Goal: Information Seeking & Learning: Learn about a topic

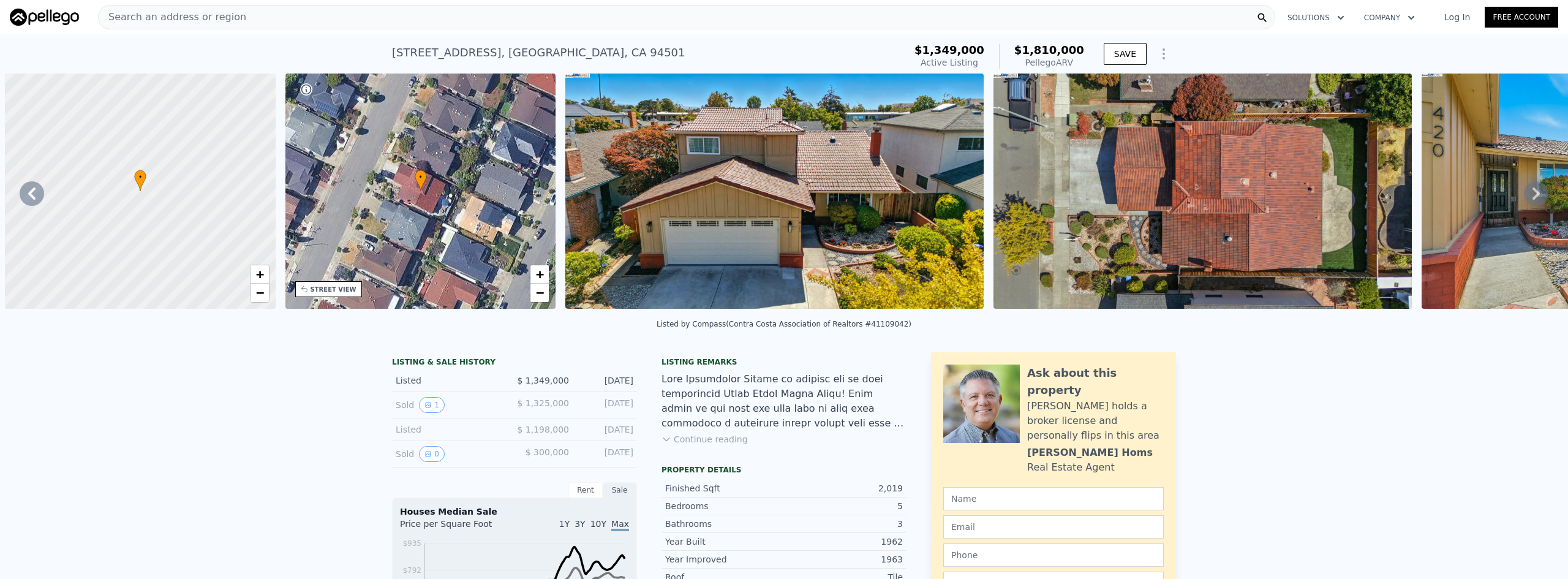
scroll to position [0, 285]
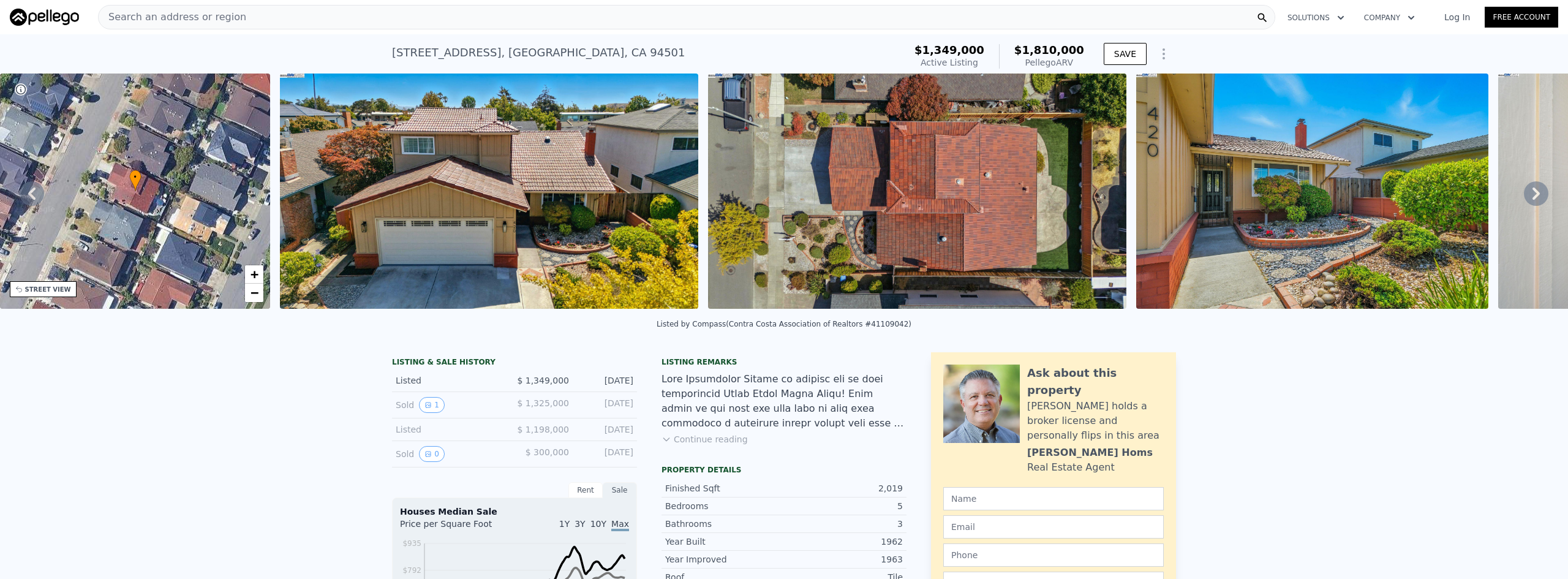
click at [220, 26] on div "Search an address or region" at bounding box center [172, 17] width 147 height 23
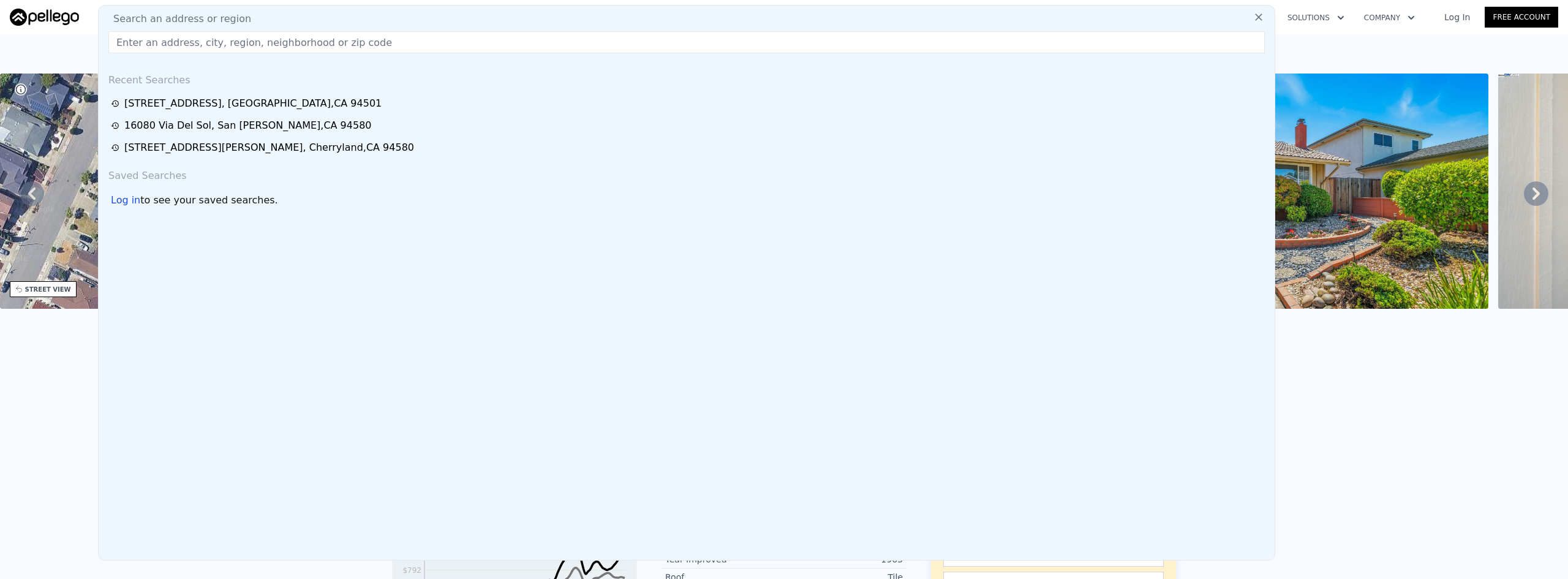
click at [284, 47] on input "text" at bounding box center [687, 42] width 1157 height 22
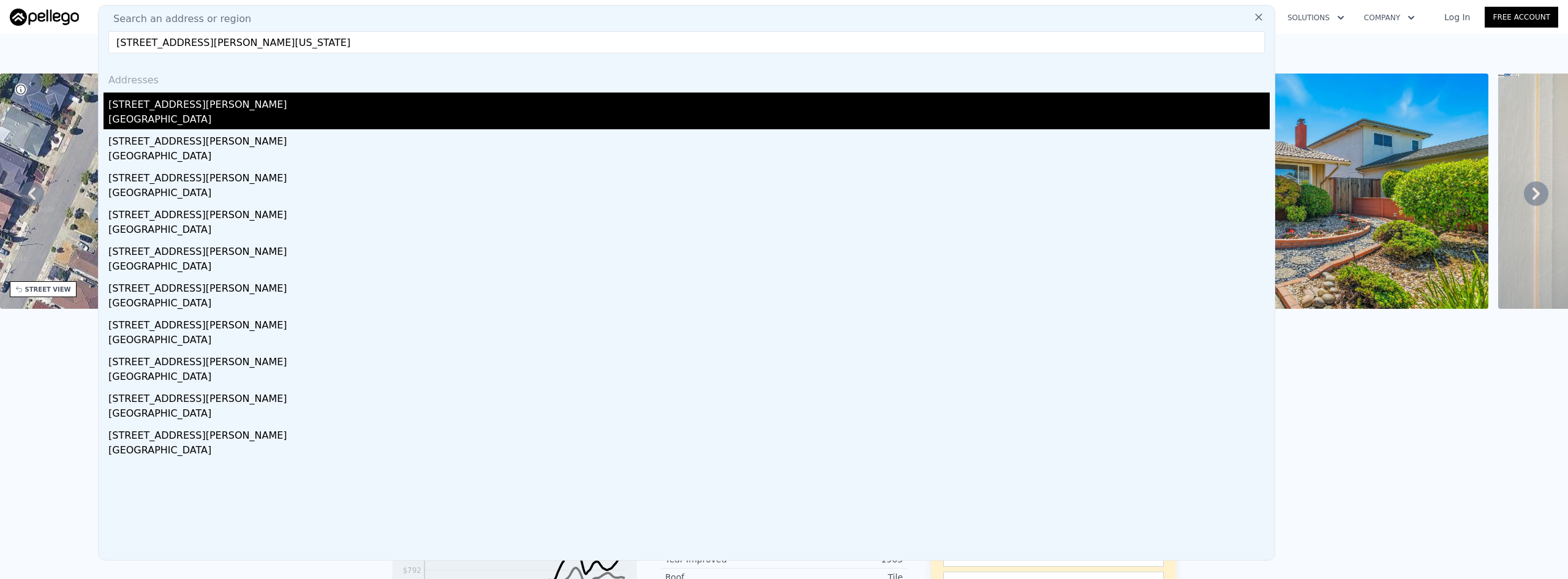
type input "[STREET_ADDRESS][PERSON_NAME][US_STATE]"
click at [308, 110] on div "[STREET_ADDRESS][PERSON_NAME]" at bounding box center [688, 102] width 1161 height 20
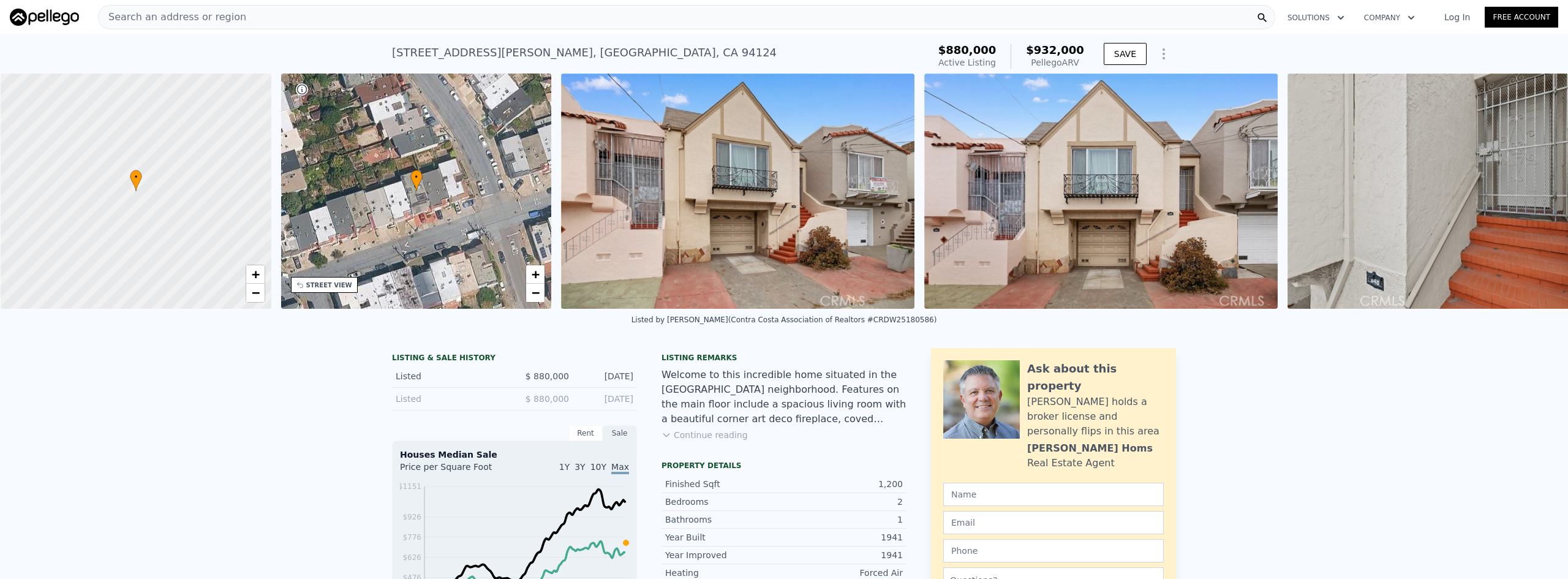
scroll to position [0, 5]
drag, startPoint x: 331, startPoint y: 287, endPoint x: 416, endPoint y: 363, distance: 114.0
click at [331, 287] on div "STREET VIEW" at bounding box center [328, 285] width 46 height 9
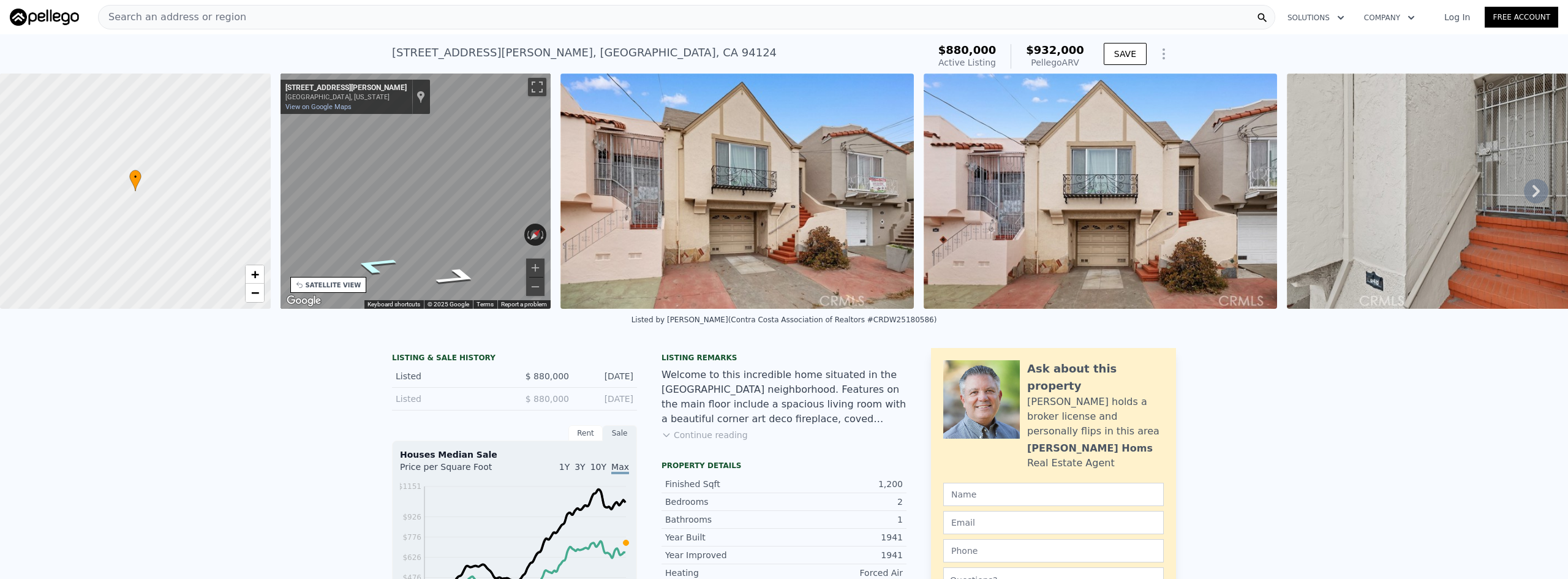
click at [376, 264] on icon "Go West, Thornton Ave" at bounding box center [374, 265] width 82 height 27
click at [535, 261] on button "Zoom in" at bounding box center [535, 268] width 18 height 18
click at [534, 263] on button "Zoom in" at bounding box center [535, 268] width 18 height 18
click at [537, 285] on button "Zoom out" at bounding box center [535, 287] width 18 height 18
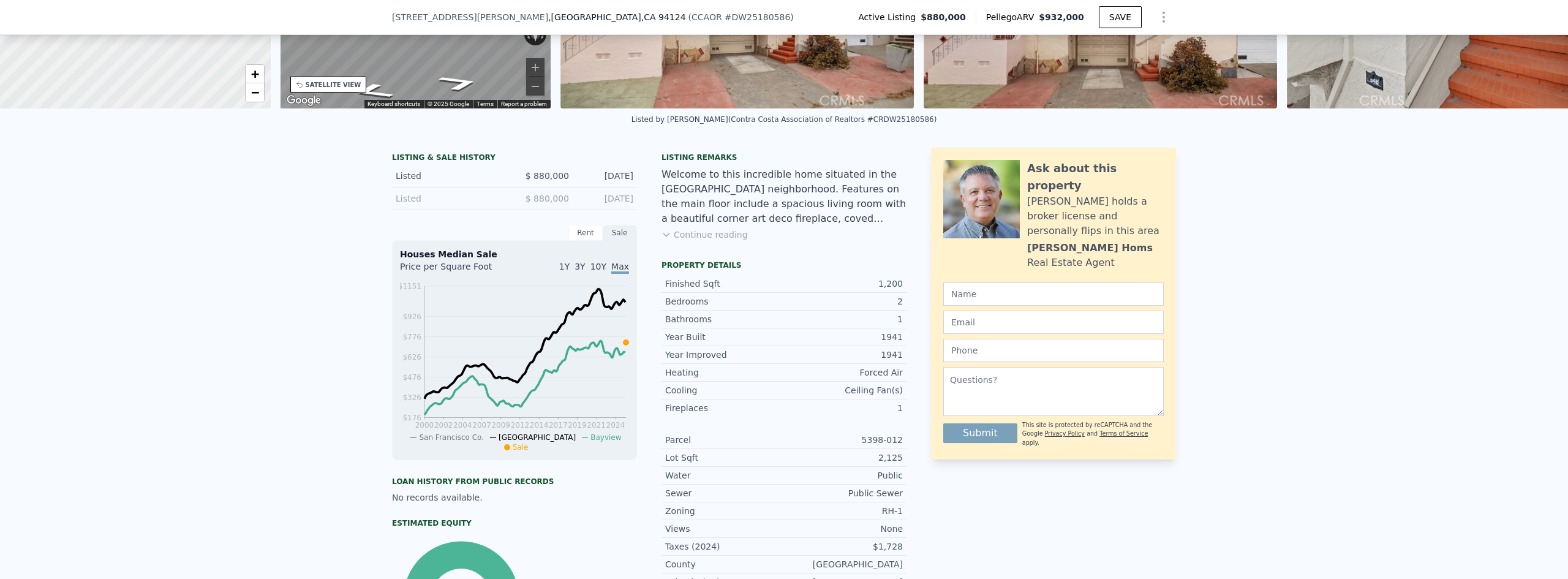
scroll to position [0, 0]
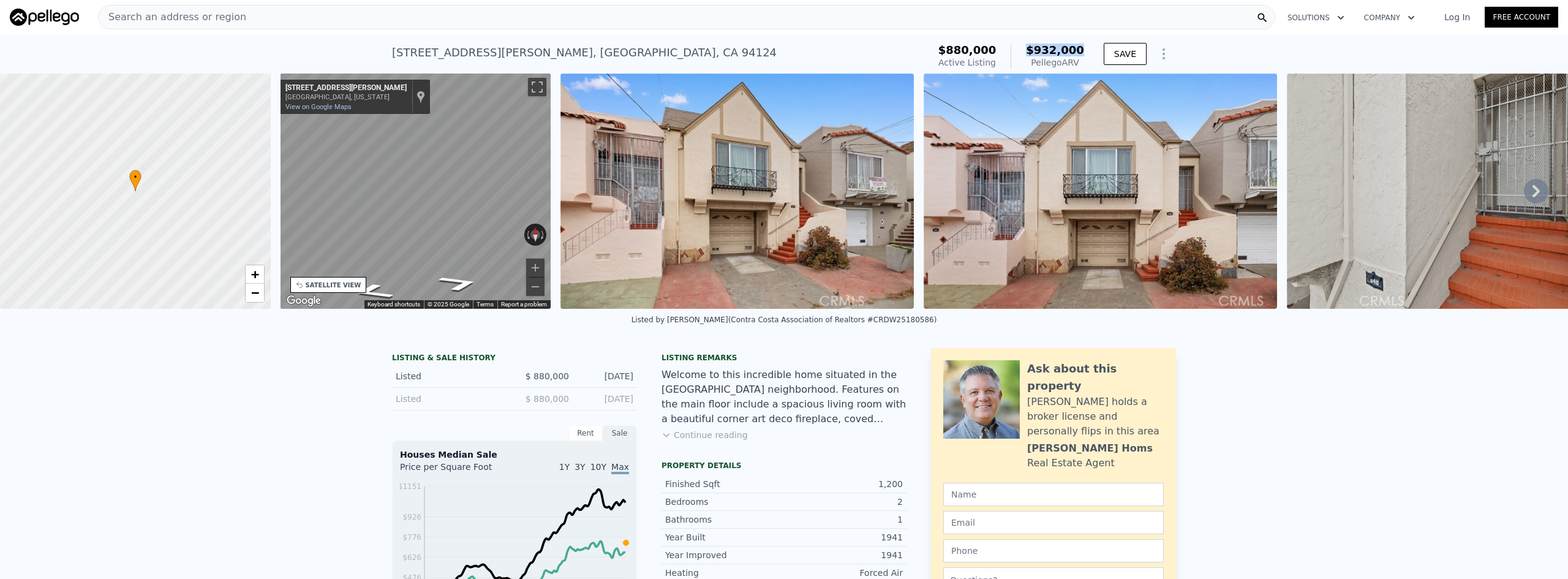
drag, startPoint x: 1038, startPoint y: 46, endPoint x: 1085, endPoint y: 50, distance: 47.2
click at [1085, 50] on div "$880,000 Active Listing $932,000 Pellego ARV" at bounding box center [1011, 56] width 156 height 34
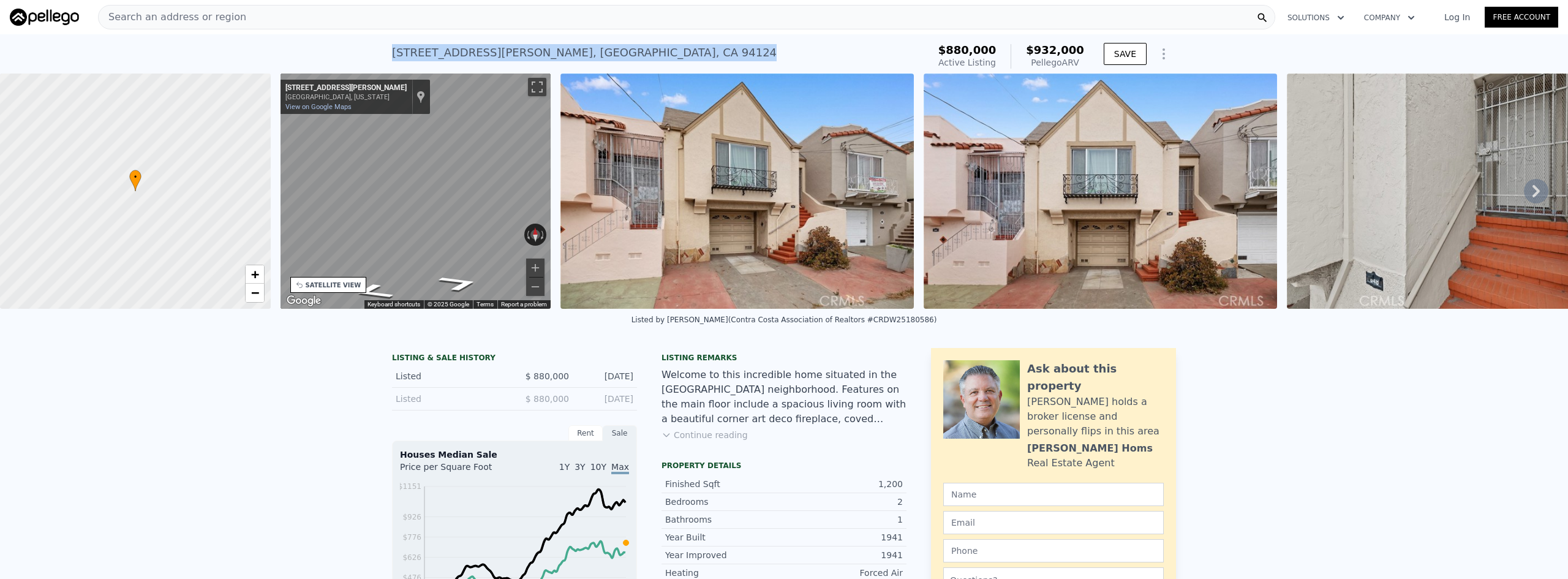
drag, startPoint x: 386, startPoint y: 53, endPoint x: 609, endPoint y: 59, distance: 223.1
click at [609, 59] on div "[STREET_ADDRESS][PERSON_NAME] Active at $880k (~ARV $932k ) $880,000 Active Lis…" at bounding box center [784, 54] width 1568 height 39
copy div "[STREET_ADDRESS][PERSON_NAME]"
